Goal: Task Accomplishment & Management: Complete application form

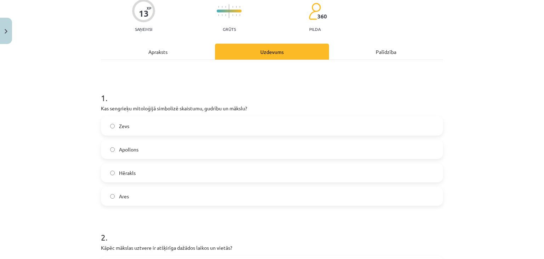
scroll to position [80, 0]
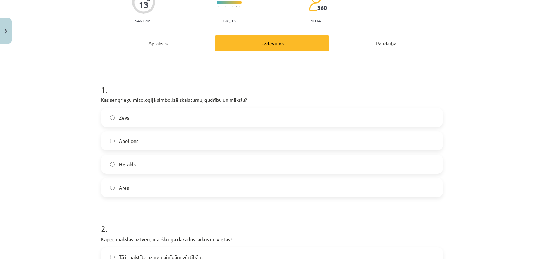
click at [473, 124] on div "Mācību tēma: Literatūras i - 10. klases 1.ieskaites mācību materiāls #4 Estētis…" at bounding box center [272, 129] width 544 height 259
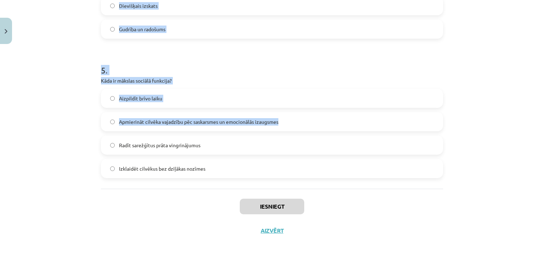
scroll to position [657, 0]
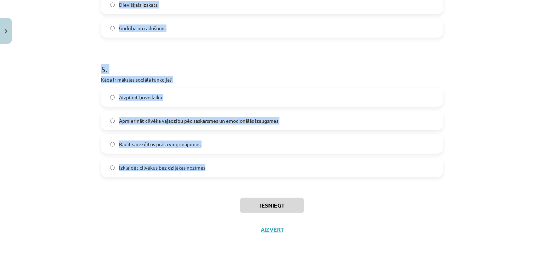
drag, startPoint x: 96, startPoint y: 19, endPoint x: 289, endPoint y: 161, distance: 239.7
copy form "1 . Kas sengrieķu mitoloģijā simbolizē skaistumu, gudrību un mākslu? Zevs Apoll…"
click at [286, 58] on h1 "5 ." at bounding box center [272, 63] width 342 height 22
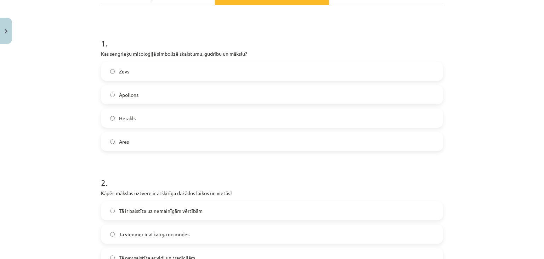
scroll to position [126, 0]
click at [207, 95] on label "Apollons" at bounding box center [272, 95] width 341 height 18
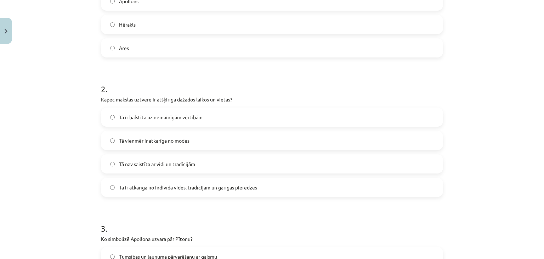
scroll to position [232, 0]
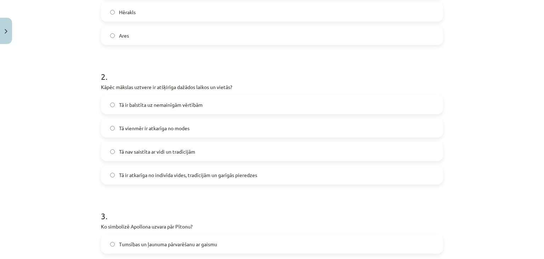
click at [179, 168] on label "Tā ir atkarīga no indivīda vides, tradīcijām un garīgās pieredzes" at bounding box center [272, 175] width 341 height 18
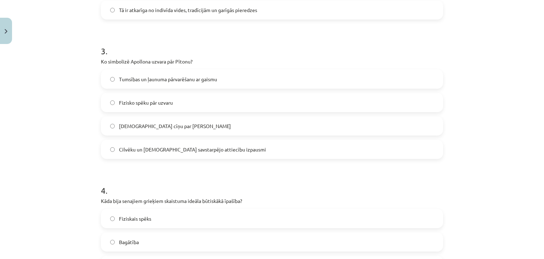
scroll to position [409, 0]
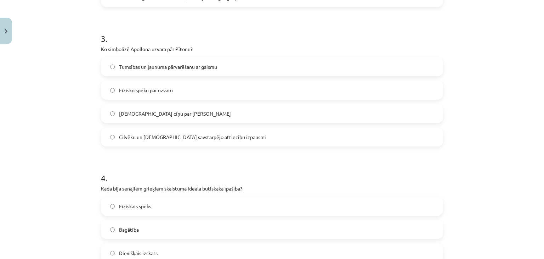
click at [173, 67] on span "Tumsības un ļaunuma pārvarēšanu ar gaismu" at bounding box center [168, 66] width 98 height 7
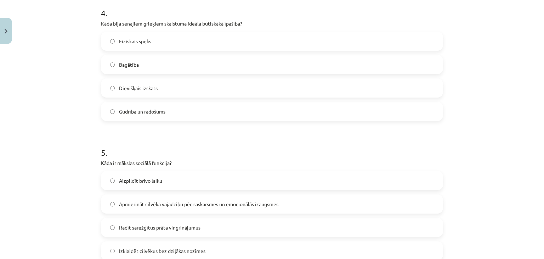
scroll to position [587, 0]
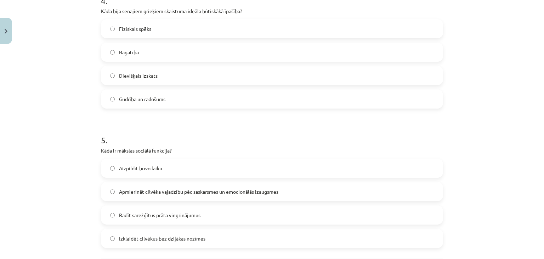
click at [180, 187] on label "Apmierināt cilvēka vajadzību pēc saskarsmes un emocionālās izaugsmes" at bounding box center [272, 191] width 341 height 18
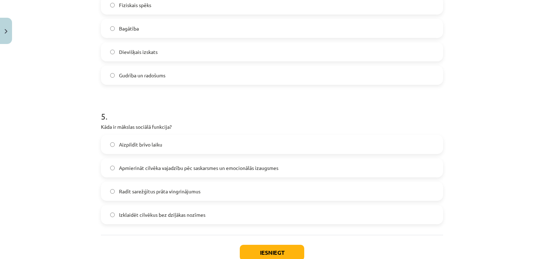
scroll to position [622, 0]
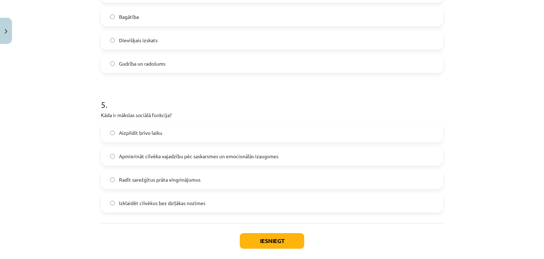
click at [184, 60] on label "Gudrība un radošums" at bounding box center [272, 64] width 341 height 18
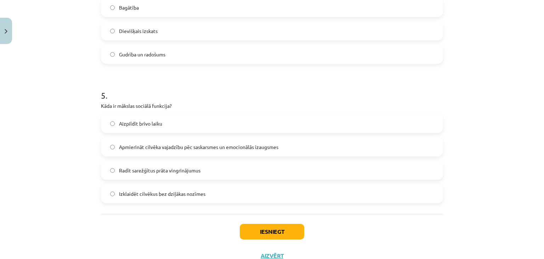
scroll to position [657, 0]
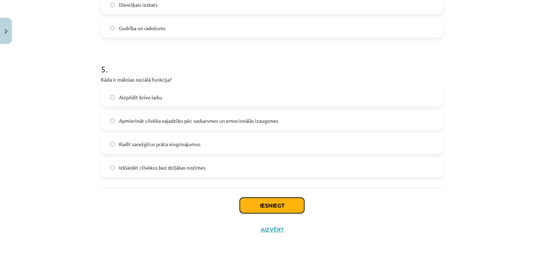
click at [276, 202] on button "Iesniegt" at bounding box center [272, 205] width 64 height 16
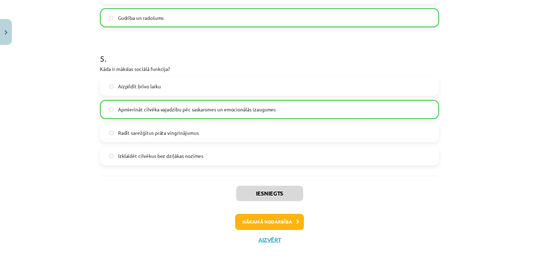
scroll to position [680, 0]
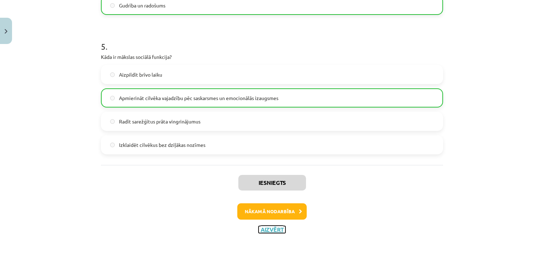
click at [273, 231] on button "Aizvērt" at bounding box center [272, 229] width 27 height 7
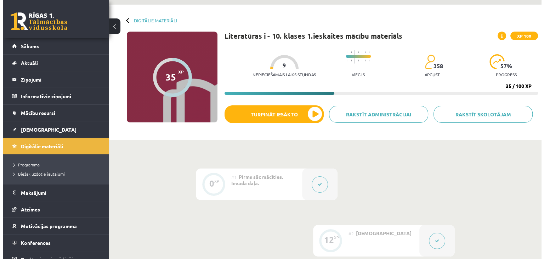
scroll to position [0, 0]
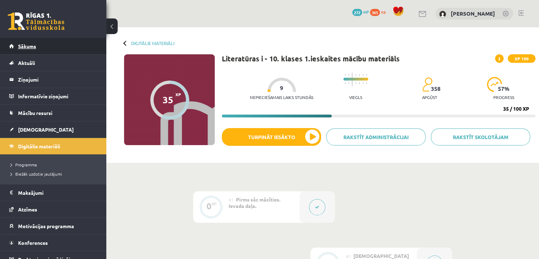
click at [70, 48] on link "Sākums" at bounding box center [53, 46] width 88 height 16
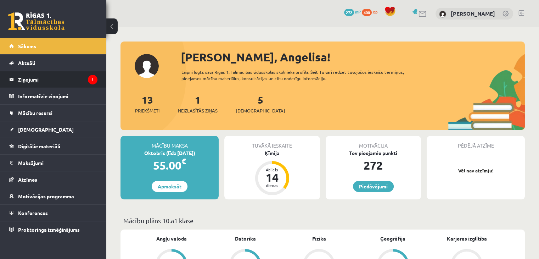
click at [84, 85] on legend "Ziņojumi 1" at bounding box center [57, 79] width 79 height 16
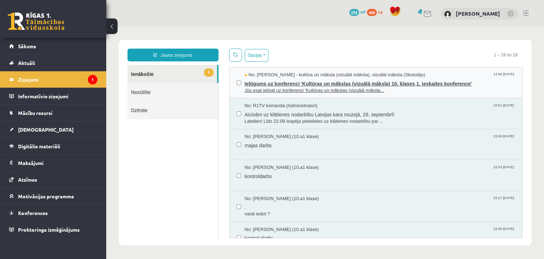
click at [308, 84] on span "Ielūgums uz konferenci 'Kultūras un mākslas (vizuālā māksla) 10. klases 1. iesk…" at bounding box center [380, 82] width 271 height 9
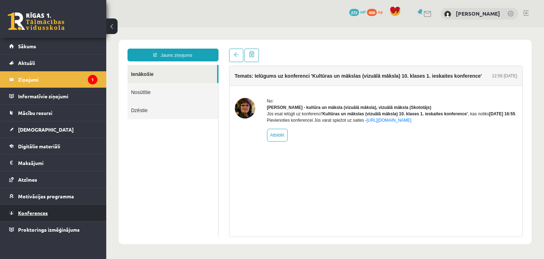
click at [63, 213] on link "Konferences" at bounding box center [53, 212] width 88 height 16
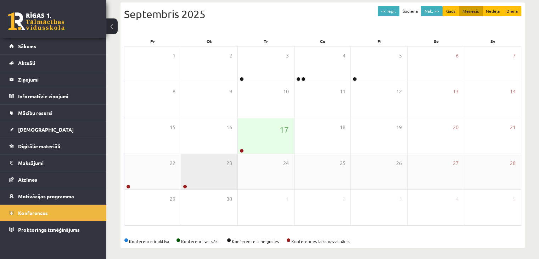
scroll to position [79, 0]
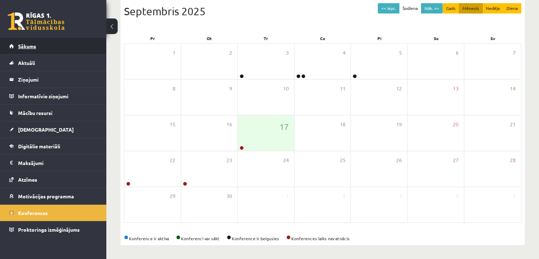
click at [53, 53] on link "Sākums" at bounding box center [53, 46] width 88 height 16
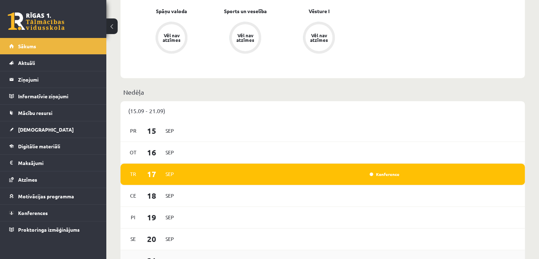
scroll to position [283, 0]
